Goal: Information Seeking & Learning: Get advice/opinions

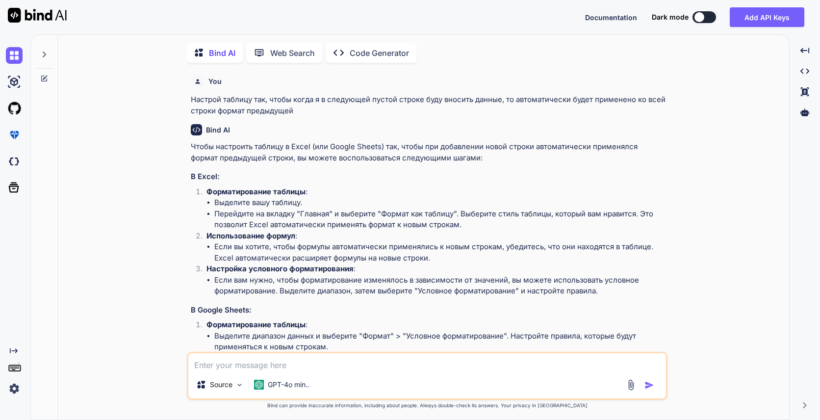
scroll to position [4, 0]
drag, startPoint x: 311, startPoint y: 360, endPoint x: 309, endPoint y: 339, distance: 21.7
click at [311, 360] on textarea at bounding box center [426, 360] width 477 height 18
type textarea "kkj"
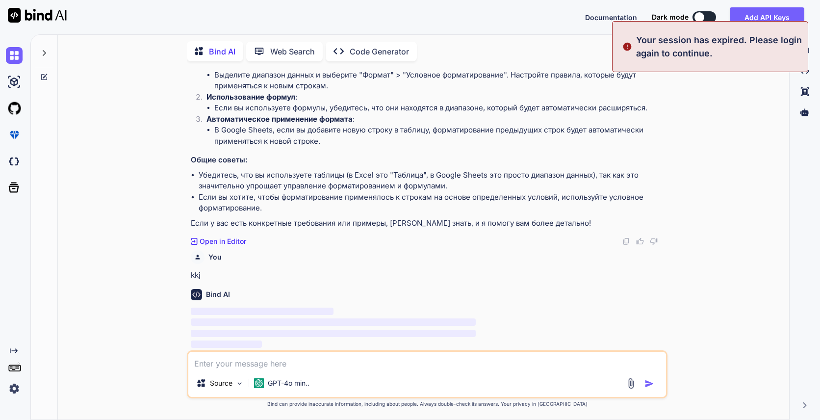
scroll to position [0, 0]
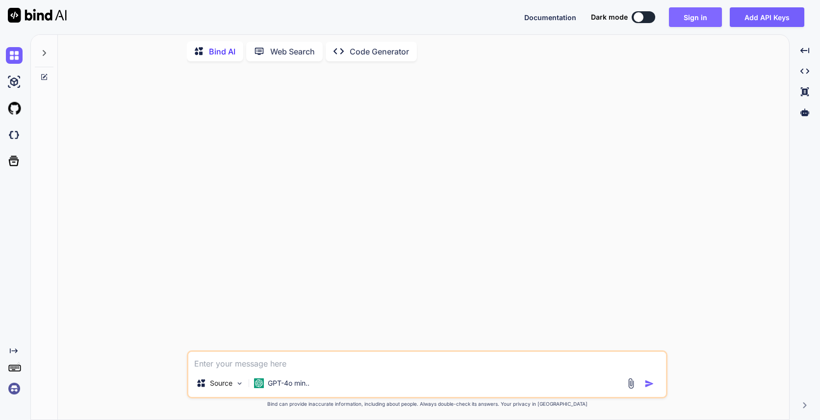
type textarea "kkj"
click at [708, 18] on button "Sign in" at bounding box center [695, 17] width 53 height 20
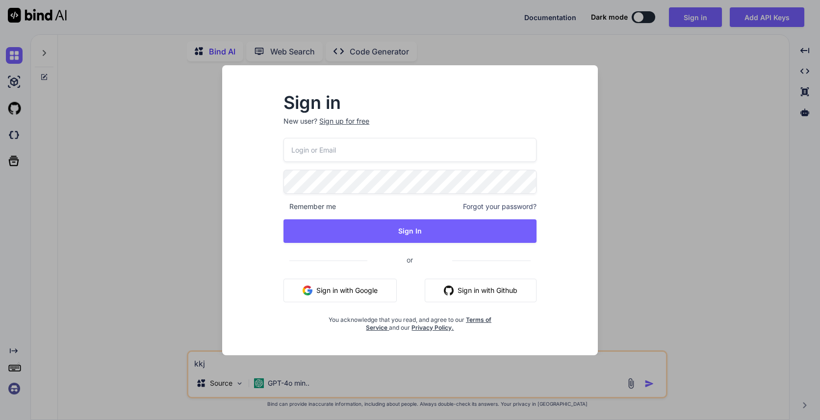
type input "[EMAIL_ADDRESS][DOMAIN_NAME]"
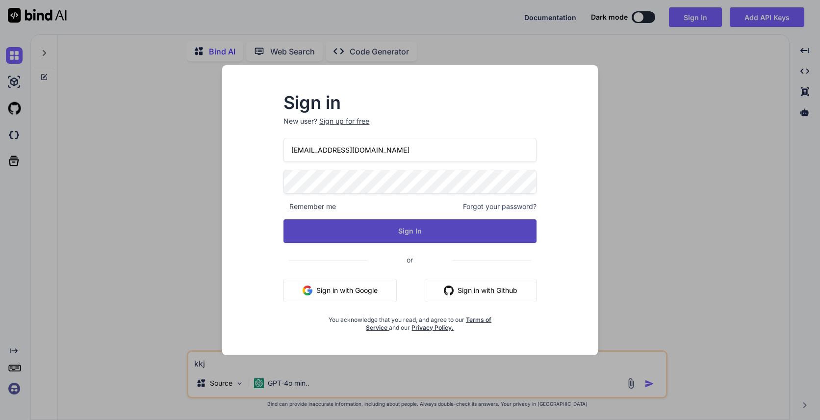
click at [422, 233] on button "Sign In" at bounding box center [409, 231] width 253 height 24
click at [421, 233] on button "Sign In" at bounding box center [409, 231] width 253 height 24
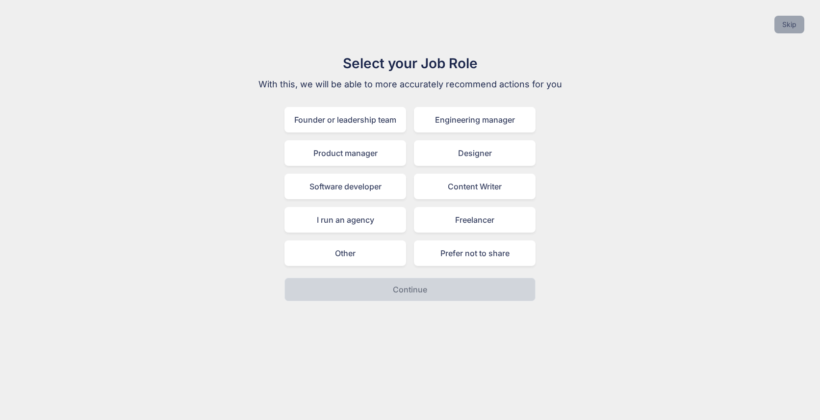
click at [782, 29] on button "Skip" at bounding box center [789, 25] width 30 height 18
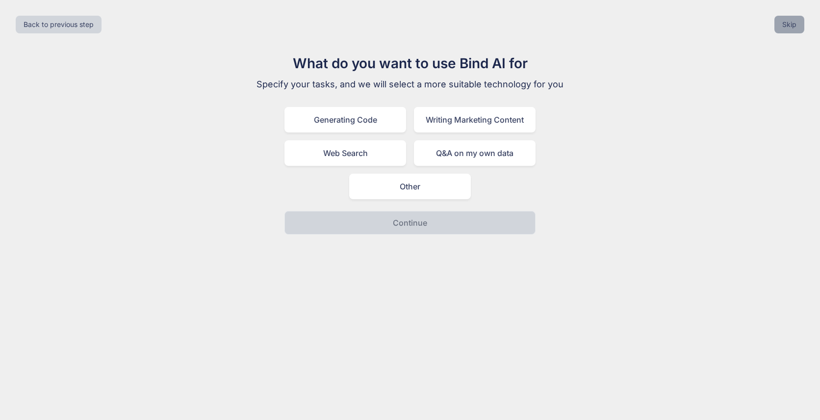
click at [782, 29] on button "Skip" at bounding box center [789, 25] width 30 height 18
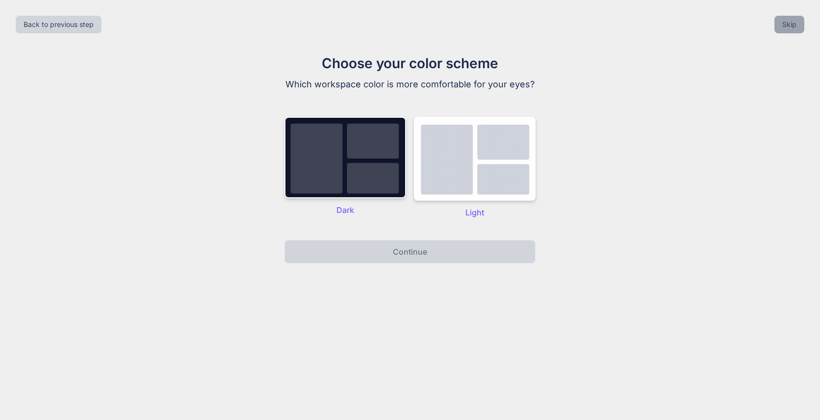
click at [782, 29] on button "Skip" at bounding box center [789, 25] width 30 height 18
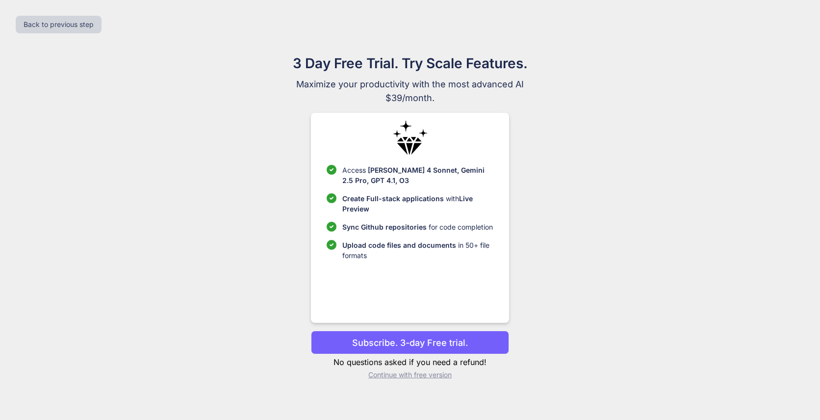
click at [423, 375] on p "Continue with free version" at bounding box center [410, 375] width 198 height 10
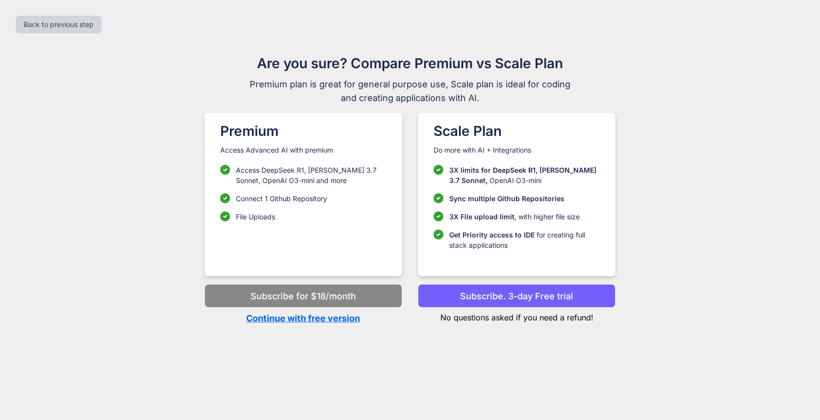
click at [339, 320] on p "Continue with free version" at bounding box center [303, 317] width 198 height 13
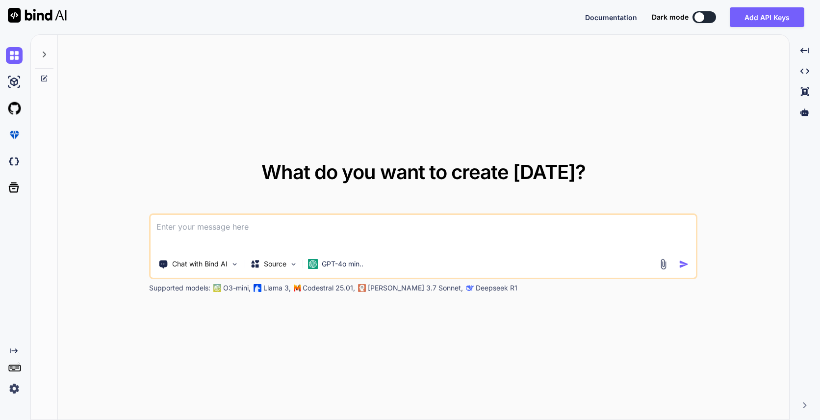
click at [212, 226] on textarea at bounding box center [422, 233] width 545 height 36
drag, startPoint x: 212, startPoint y: 226, endPoint x: 37, endPoint y: 221, distance: 175.1
click at [37, 221] on div "What do you want to create [DATE]? rfr Chat with Bind AI Source GPT-4o min.. Su…" at bounding box center [410, 227] width 758 height 385
type textarea "как в эксель сделать так, чтобы при вводе значений в следующей строке таблицы, …"
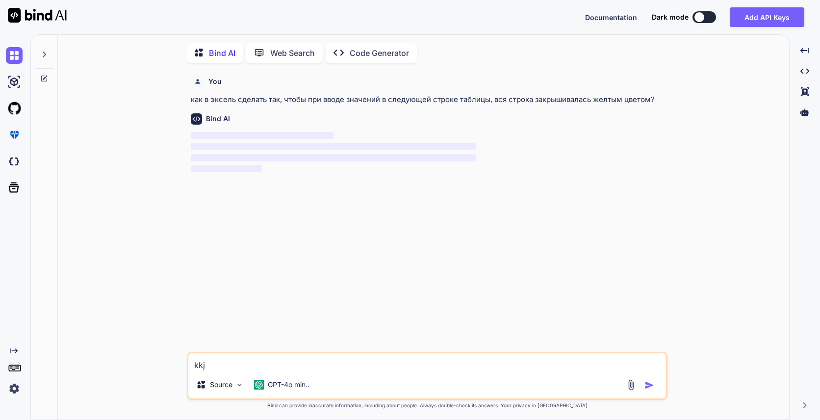
scroll to position [4, 0]
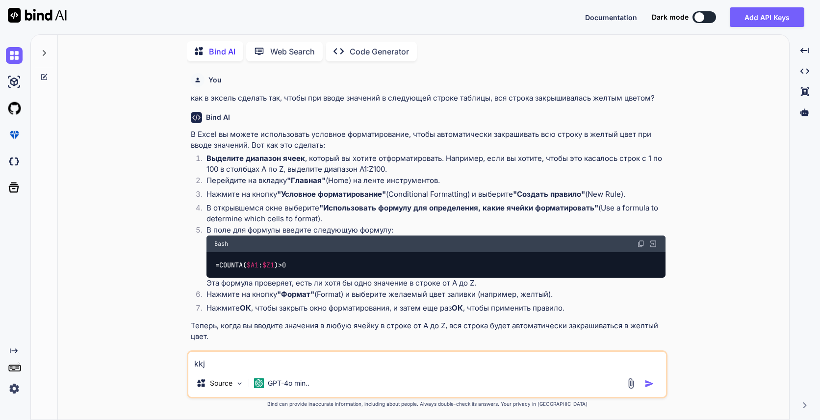
click at [395, 354] on textarea "kkj" at bounding box center [426, 360] width 477 height 18
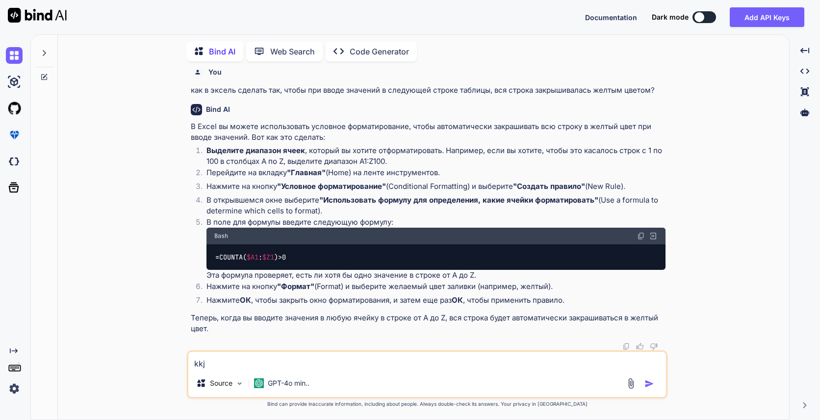
drag, startPoint x: 280, startPoint y: 356, endPoint x: 121, endPoint y: 353, distance: 159.3
click at [122, 353] on div "You как в эксель сделать так, чтобы при вводе значений в следующей строке табли…" at bounding box center [427, 244] width 723 height 350
type textarea "НЕ РАБОТАЕТ ЕСТЬ ДРУГОЙ СПОСОБ?"
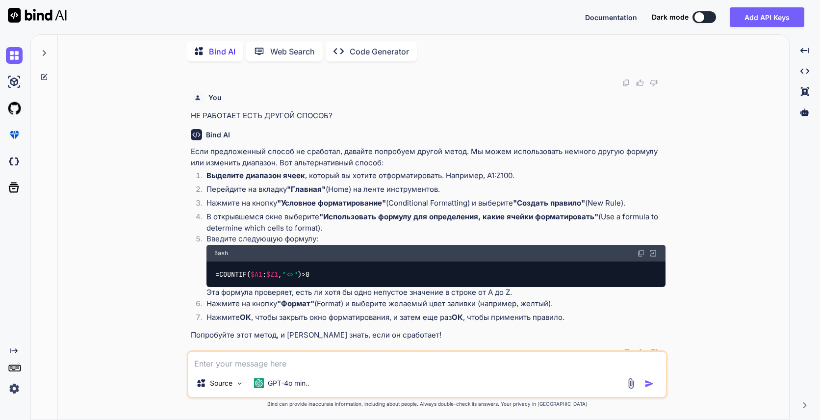
scroll to position [277, 0]
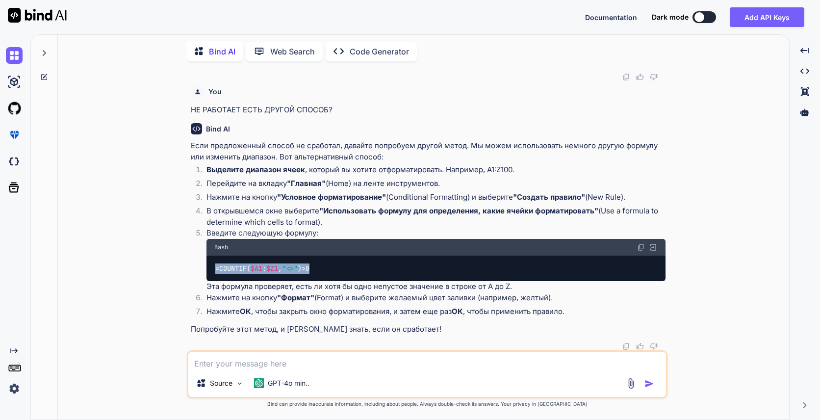
drag, startPoint x: 314, startPoint y: 268, endPoint x: 216, endPoint y: 265, distance: 98.1
click at [216, 265] on div "=COUNTIF( $A1 : $Z1 , "<>" )>0" at bounding box center [435, 267] width 459 height 25
copy code "=COUNTIF( $A1 : $Z1 , "<>" )>0"
click at [269, 358] on textarea at bounding box center [426, 360] width 477 height 18
type textarea "зАЛУПА НЕ РАБОТАЕТ ЭТО"
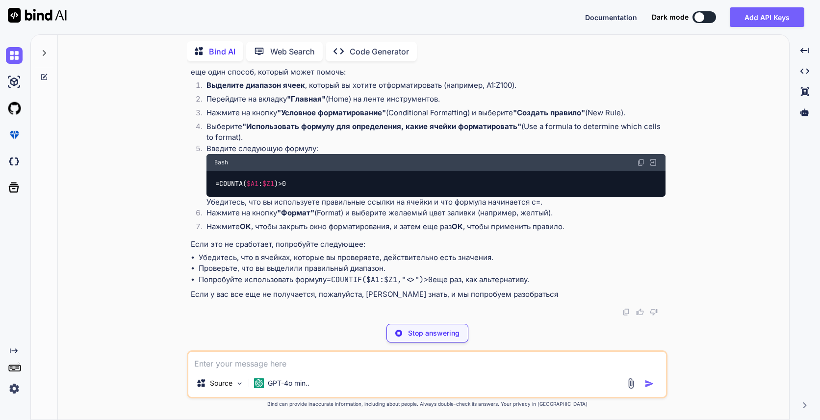
scroll to position [597, 0]
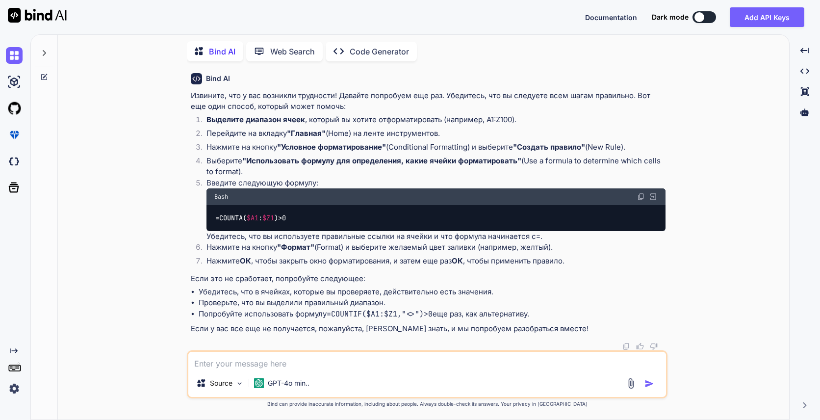
click at [253, 361] on textarea at bounding box center [426, 360] width 477 height 18
click at [241, 362] on textarea at bounding box center [426, 360] width 477 height 18
type textarea "[PERSON_NAME]"
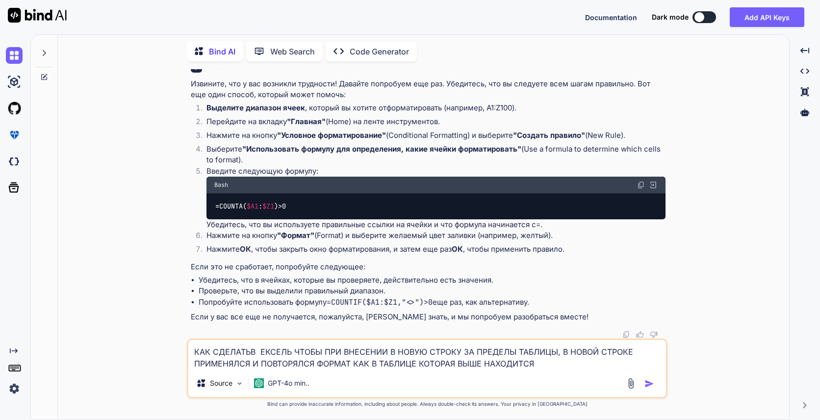
type textarea "КАК СДЕЛАТЬВ ЕКСЕЛЬ ЧТОБЫ ПРИ ВНЕСЕНИИ В НОВУЮ СТРОКУ ЗА ПРЕДЕЛЫ ТАБЛИЦЫ, В НОВ…"
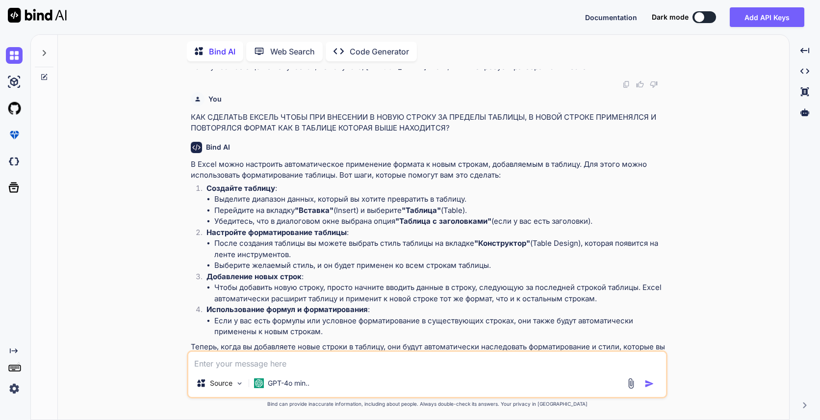
scroll to position [889, 0]
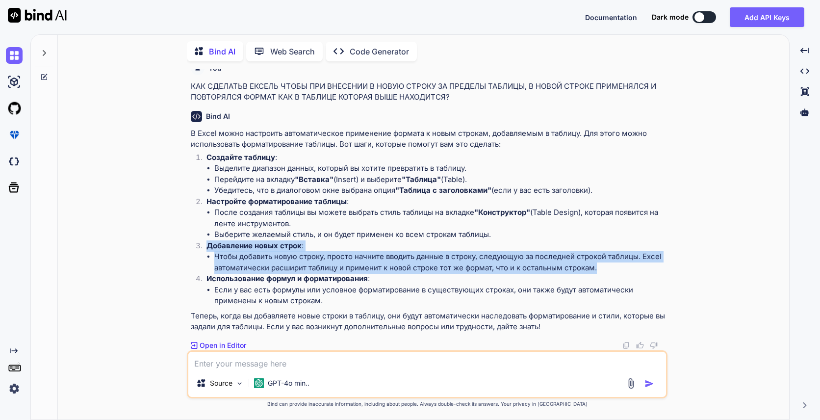
drag, startPoint x: 601, startPoint y: 268, endPoint x: 207, endPoint y: 247, distance: 394.6
click at [207, 247] on li "Добавление новых строк : Чтобы добавить новую строку, просто начните вводить да…" at bounding box center [432, 256] width 467 height 33
copy li "Добавление новых строк : Чтобы добавить новую строку, просто начните вводить да…"
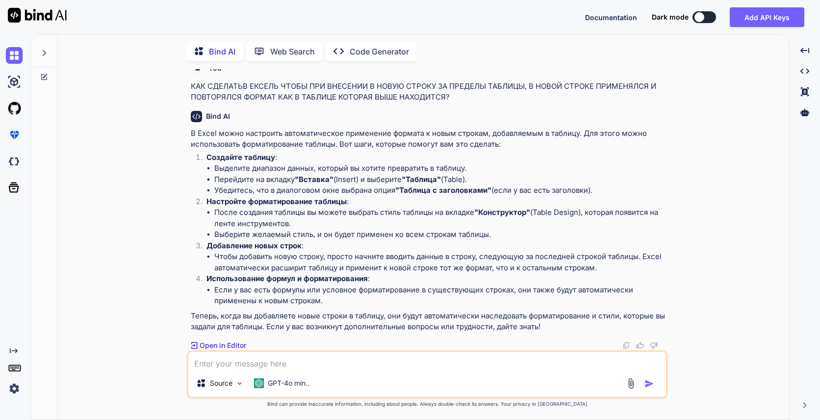
click at [243, 359] on textarea at bounding box center [426, 360] width 477 height 18
paste textarea "Добавление новых строк: Чтобы добавить новую строку, просто начните вводить дан…"
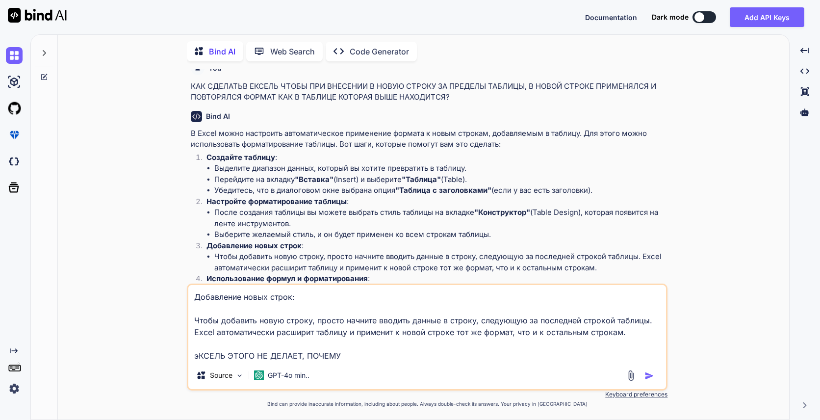
type textarea "Добавление новых строк: Чтобы добавить новую строку, просто начните вводить дан…"
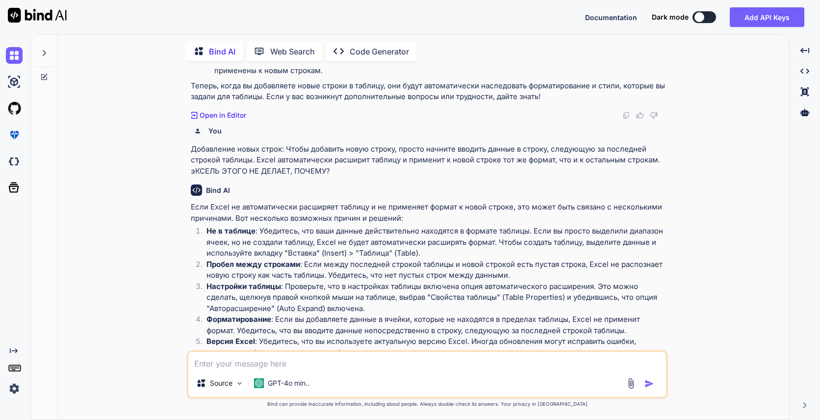
scroll to position [1143, 0]
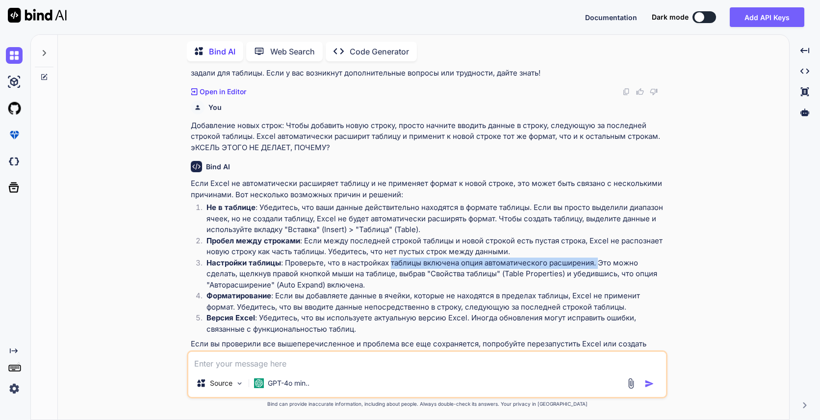
drag, startPoint x: 418, startPoint y: 265, endPoint x: 599, endPoint y: 263, distance: 180.9
click at [599, 263] on p "Настройки таблицы : Проверьте, что в настройках таблицы включена опция автомати…" at bounding box center [435, 273] width 459 height 33
drag, startPoint x: 270, startPoint y: 286, endPoint x: 211, endPoint y: 285, distance: 58.8
click at [211, 285] on p "Настройки таблицы : Проверьте, что в настройках таблицы включена опция автомати…" at bounding box center [435, 273] width 459 height 33
copy p "Авторасширение"
